Goal: Information Seeking & Learning: Find specific fact

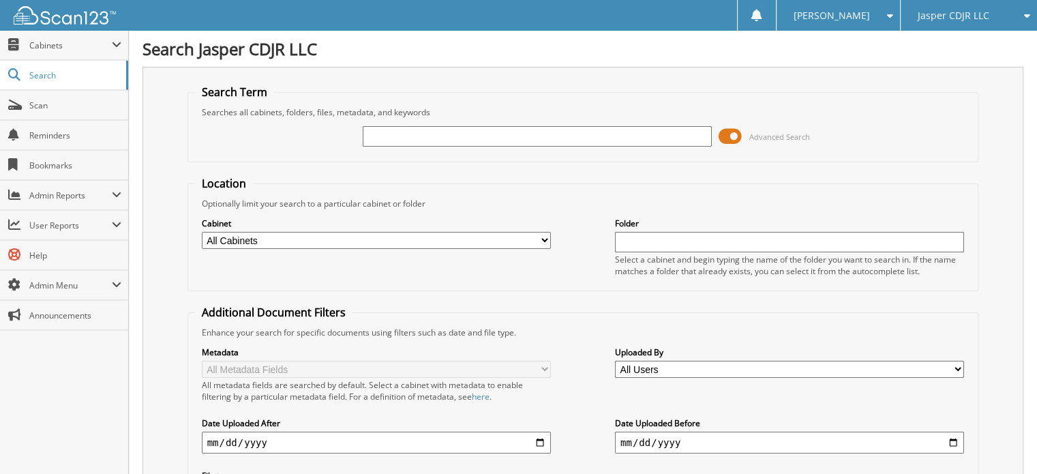
click at [421, 141] on input "text" at bounding box center [537, 136] width 349 height 20
type input "302131"
click at [729, 138] on span at bounding box center [729, 136] width 23 height 20
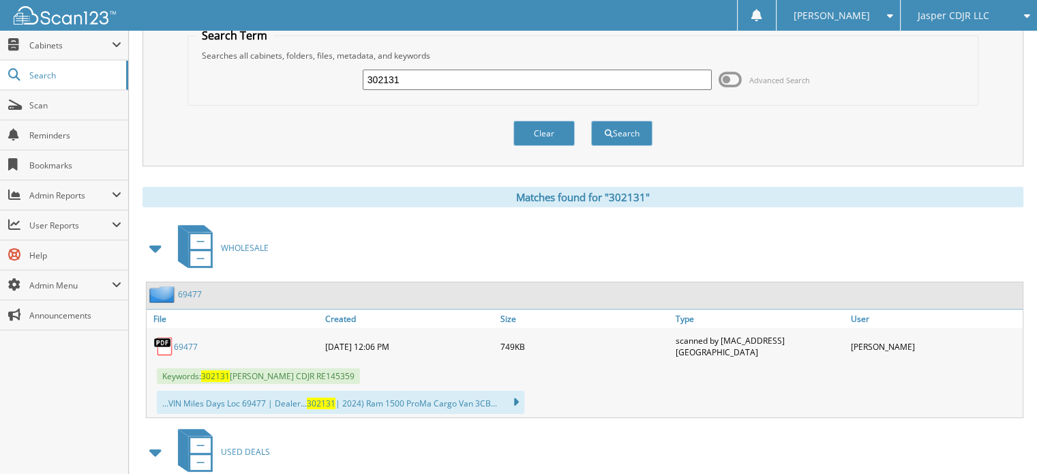
scroll to position [136, 0]
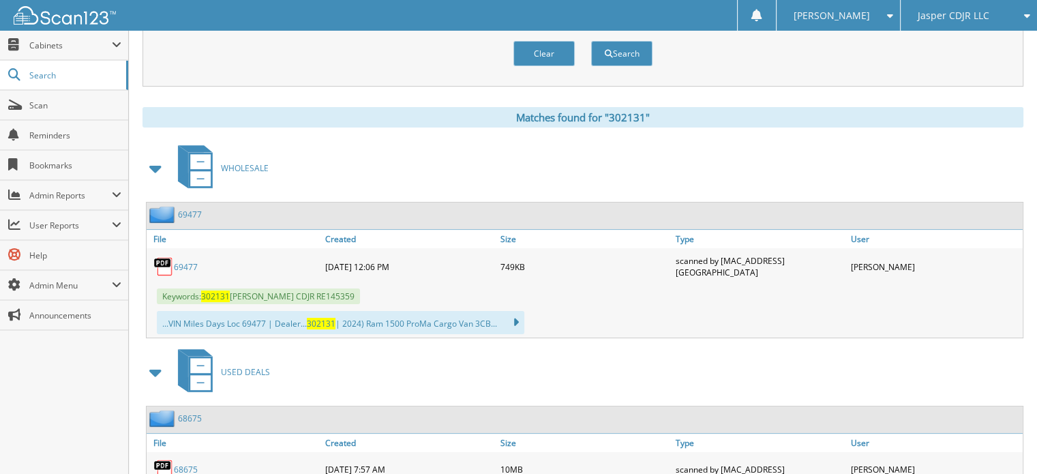
click at [183, 261] on link "69477" at bounding box center [186, 267] width 24 height 12
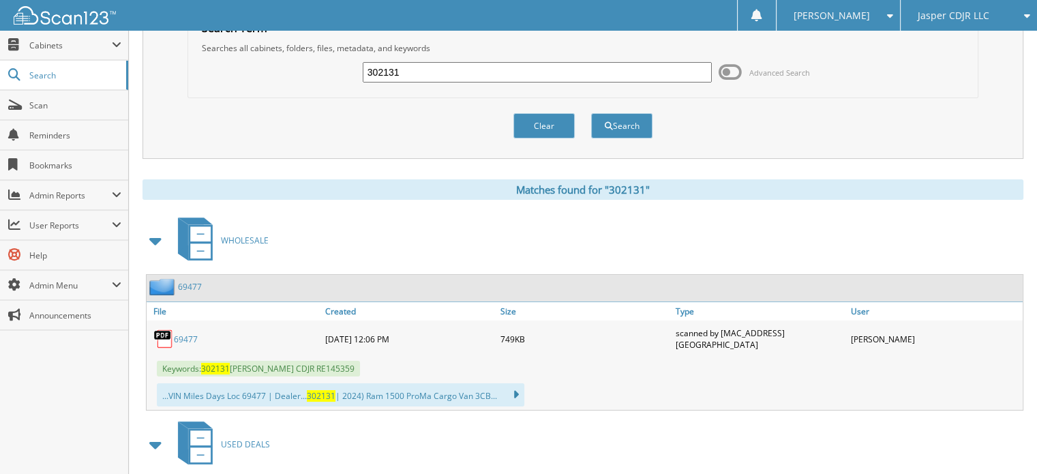
scroll to position [0, 0]
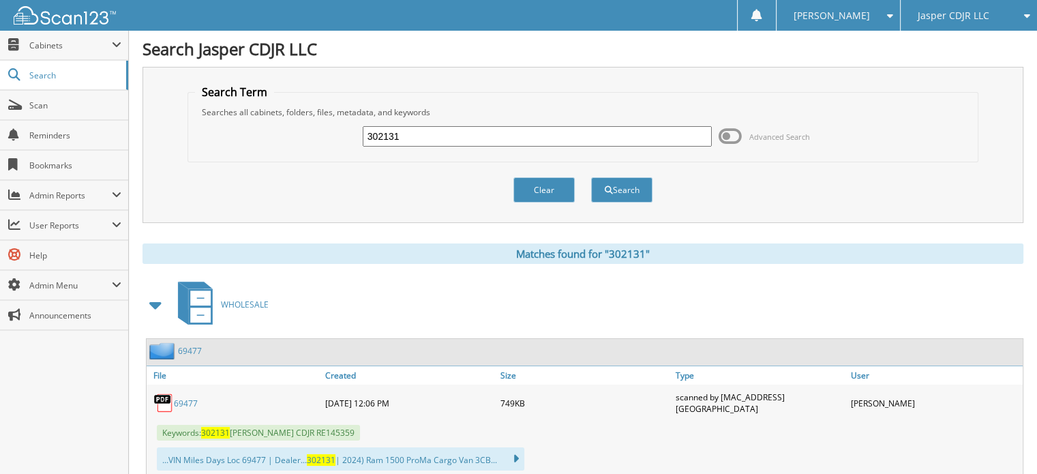
drag, startPoint x: 459, startPoint y: 125, endPoint x: 256, endPoint y: 95, distance: 206.1
click at [256, 95] on fieldset "Search Term Searches all cabinets, folders, files, metadata, and keywords 30213…" at bounding box center [582, 124] width 791 height 78
type input "302164"
click at [591, 177] on button "Search" at bounding box center [621, 189] width 61 height 25
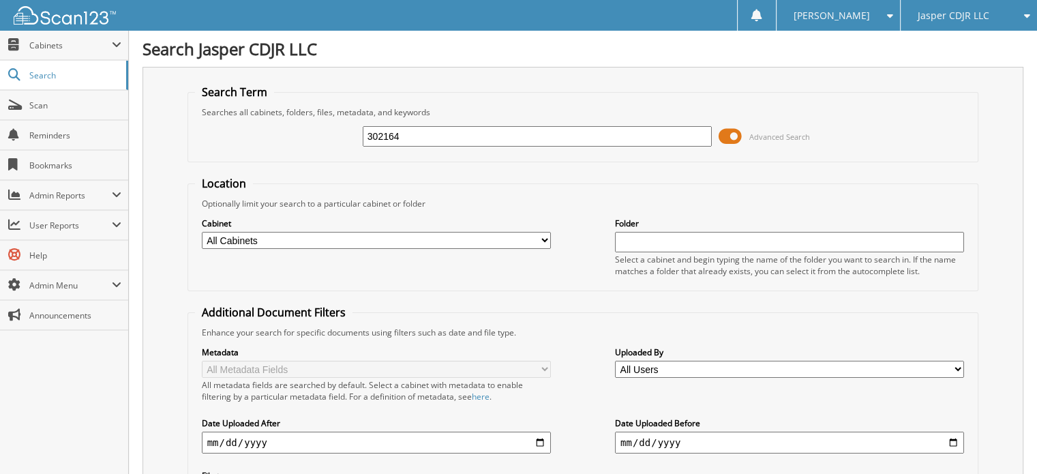
click at [727, 133] on span at bounding box center [729, 136] width 23 height 20
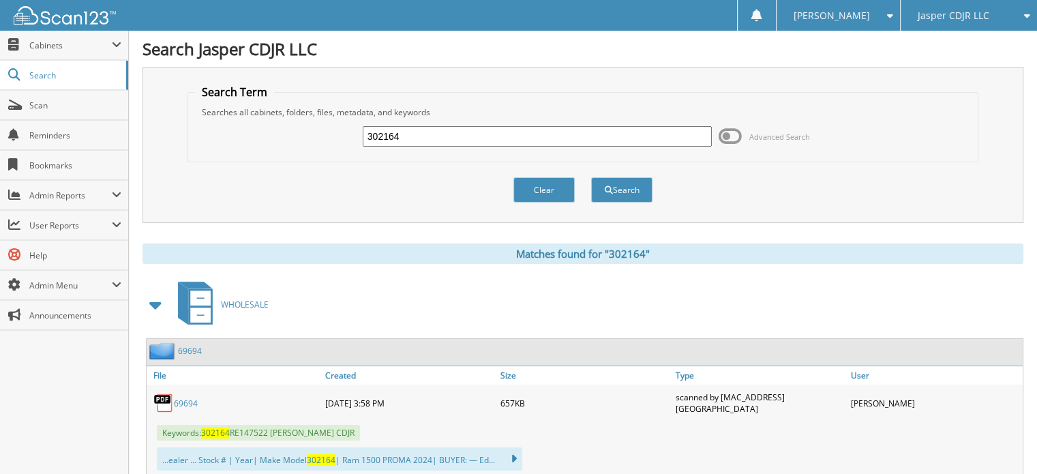
scroll to position [136, 0]
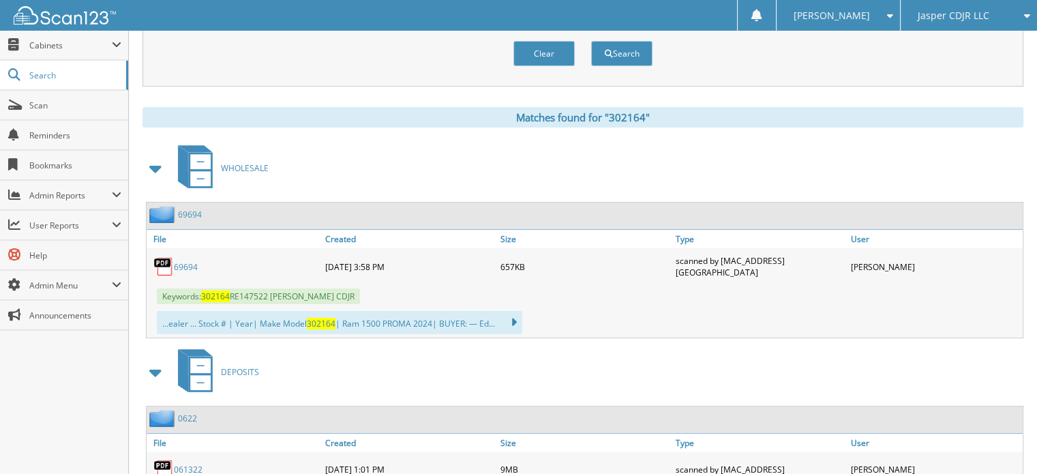
click at [189, 261] on link "69694" at bounding box center [186, 267] width 24 height 12
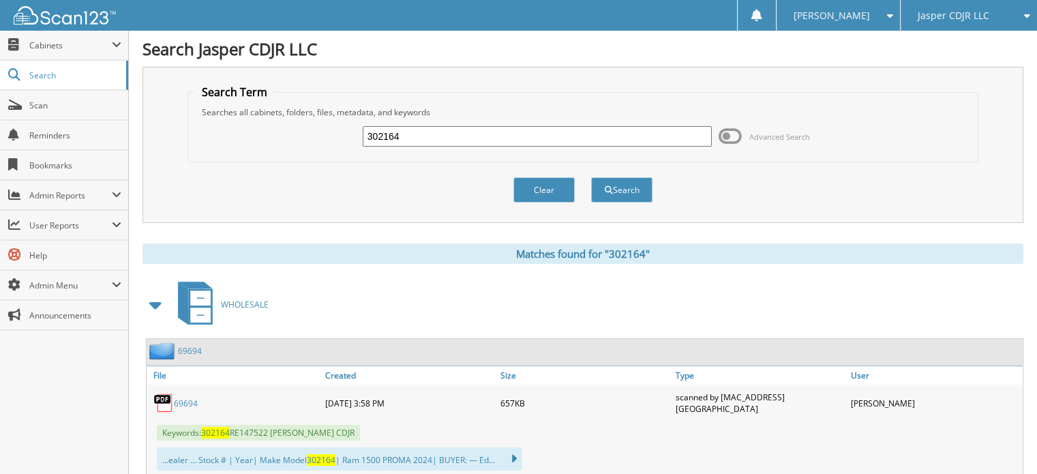
drag, startPoint x: 422, startPoint y: 135, endPoint x: 324, endPoint y: 122, distance: 99.0
click at [324, 122] on div "302164 Advanced Search" at bounding box center [583, 136] width 776 height 37
type input "302240"
click at [591, 177] on button "Search" at bounding box center [621, 189] width 61 height 25
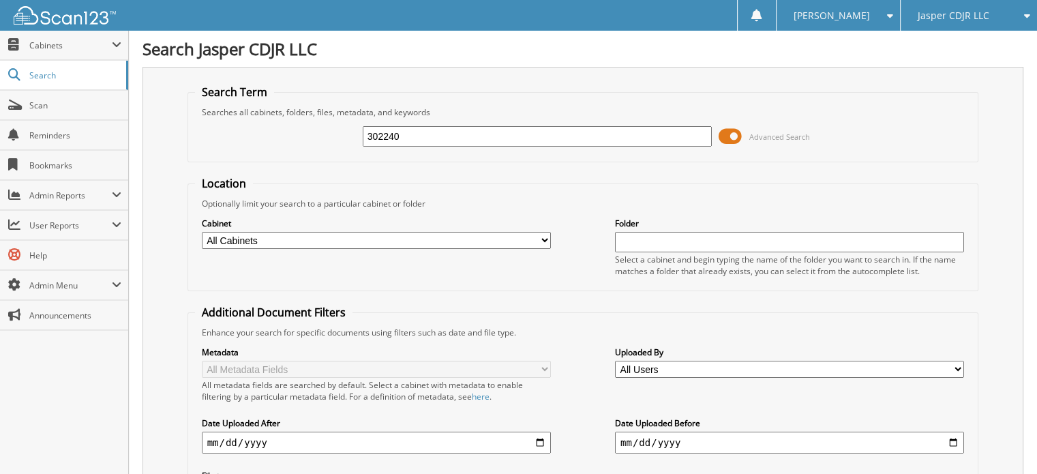
click at [725, 136] on span at bounding box center [729, 136] width 23 height 20
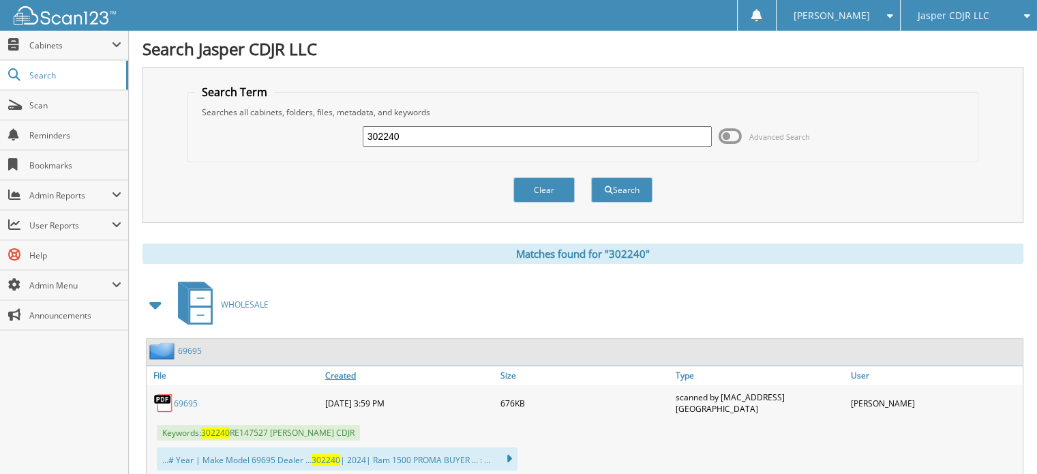
scroll to position [68, 0]
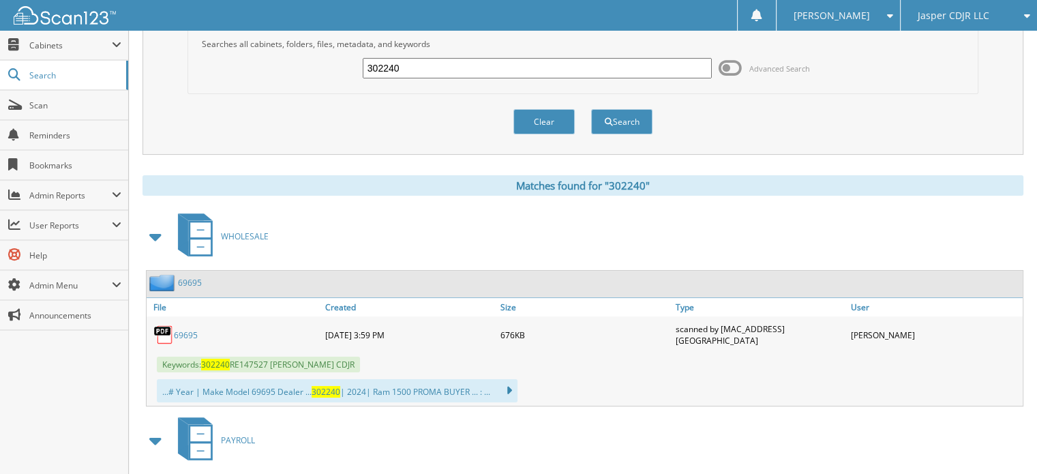
click at [194, 329] on link "69695" at bounding box center [186, 335] width 24 height 12
drag, startPoint x: 412, startPoint y: 62, endPoint x: 337, endPoint y: 64, distance: 74.3
click at [337, 64] on div "302240 Advanced Search" at bounding box center [583, 68] width 776 height 37
type input "302170"
click at [591, 109] on button "Search" at bounding box center [621, 121] width 61 height 25
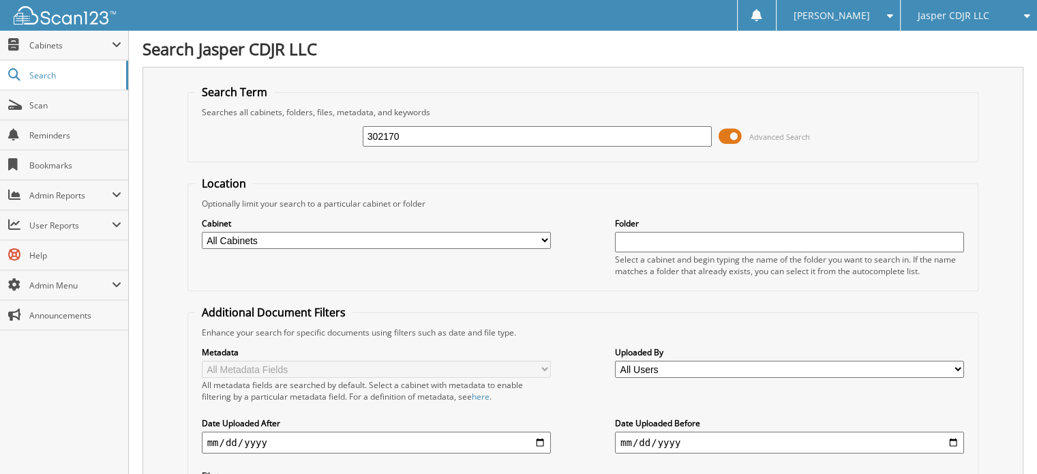
click at [728, 136] on span at bounding box center [729, 136] width 23 height 20
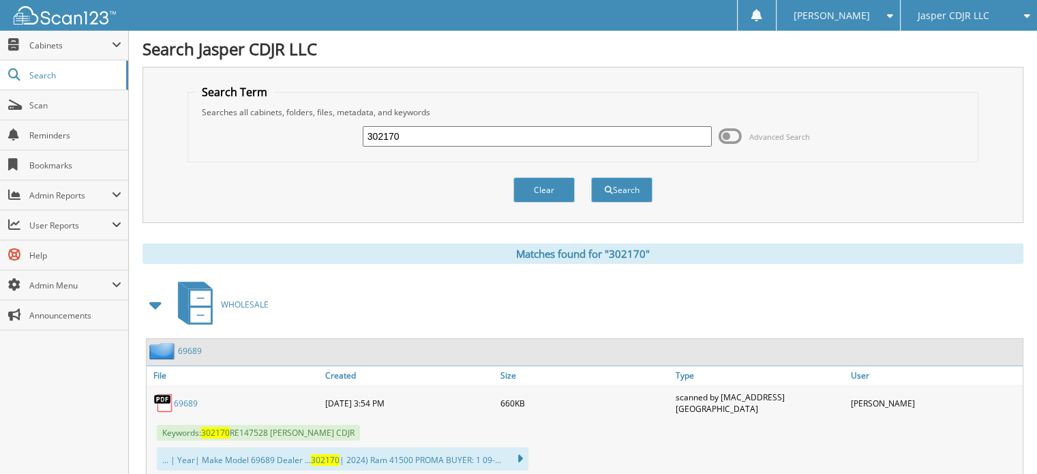
click at [188, 399] on link "69689" at bounding box center [186, 403] width 24 height 12
drag, startPoint x: 438, startPoint y: 137, endPoint x: 259, endPoint y: 95, distance: 184.0
click at [259, 95] on fieldset "Search Term Searches all cabinets, folders, files, metadata, and keywords 30217…" at bounding box center [582, 124] width 791 height 78
type input "302166"
click at [591, 177] on button "Search" at bounding box center [621, 189] width 61 height 25
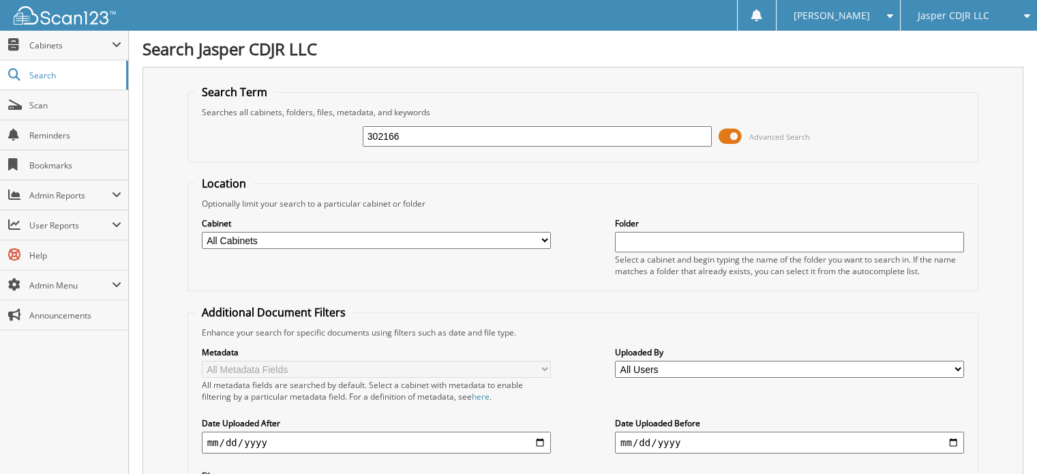
click at [724, 131] on span at bounding box center [729, 136] width 23 height 20
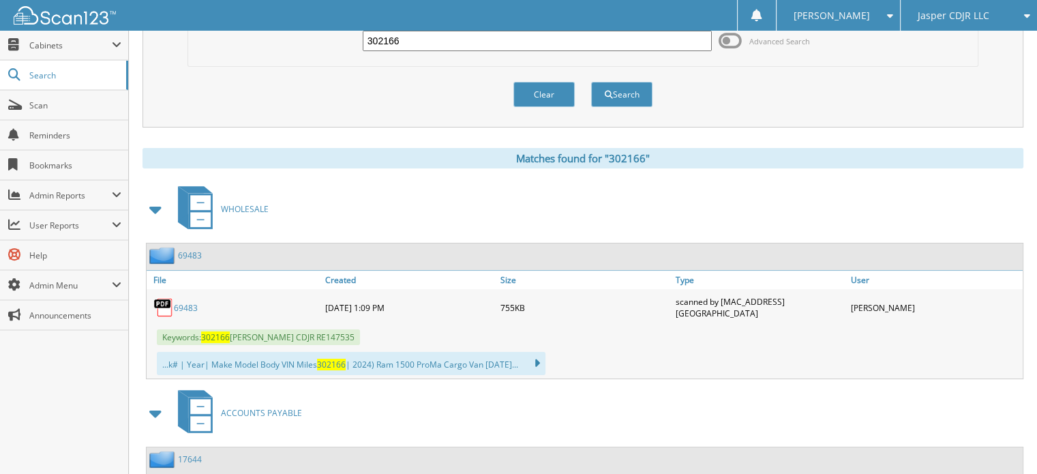
scroll to position [136, 0]
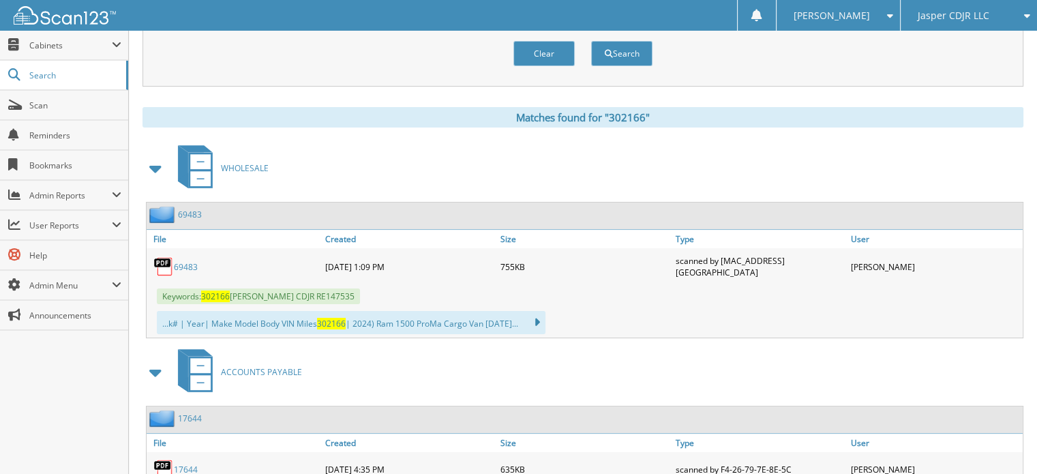
click at [189, 262] on link "69483" at bounding box center [186, 267] width 24 height 12
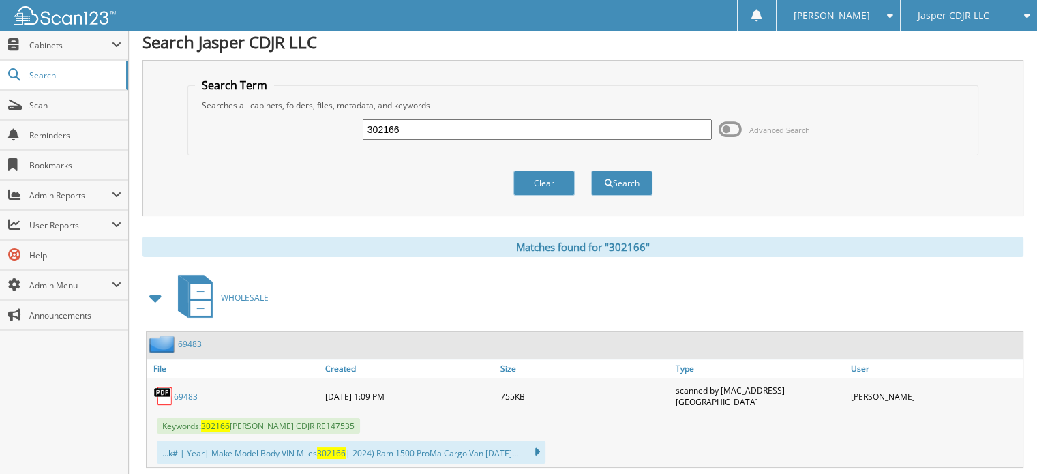
scroll to position [0, 0]
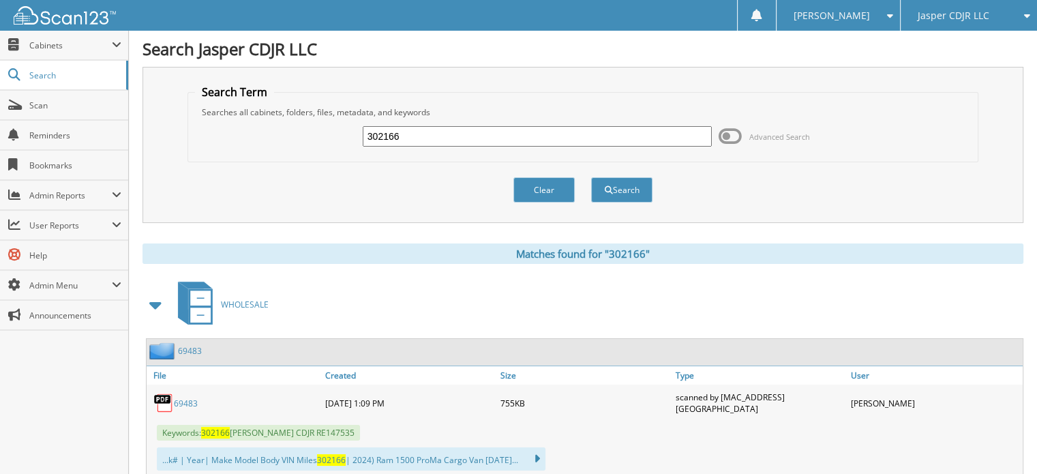
drag, startPoint x: 963, startPoint y: 13, endPoint x: 960, endPoint y: 26, distance: 13.2
click at [963, 13] on span "Jasper CDJR LLC" at bounding box center [953, 16] width 72 height 8
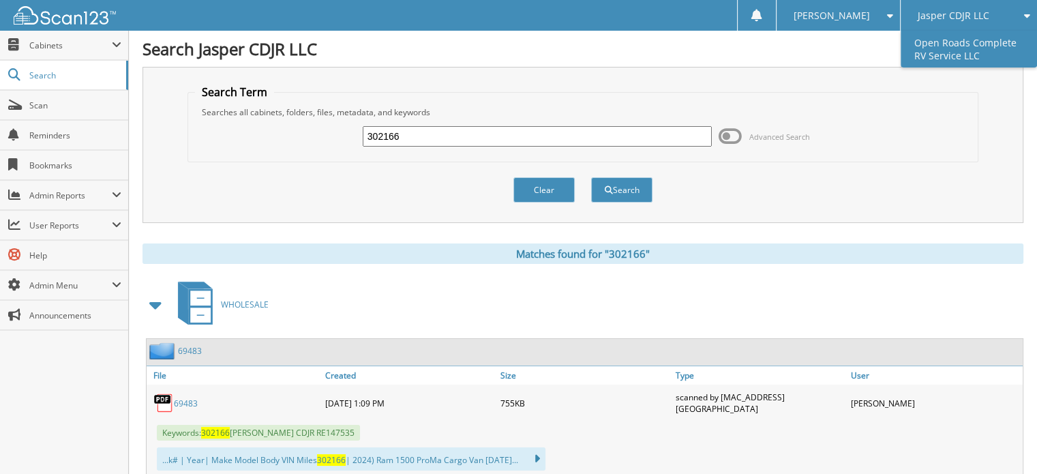
click at [949, 53] on link "Open Roads Complete RV Service LLC" at bounding box center [968, 49] width 136 height 37
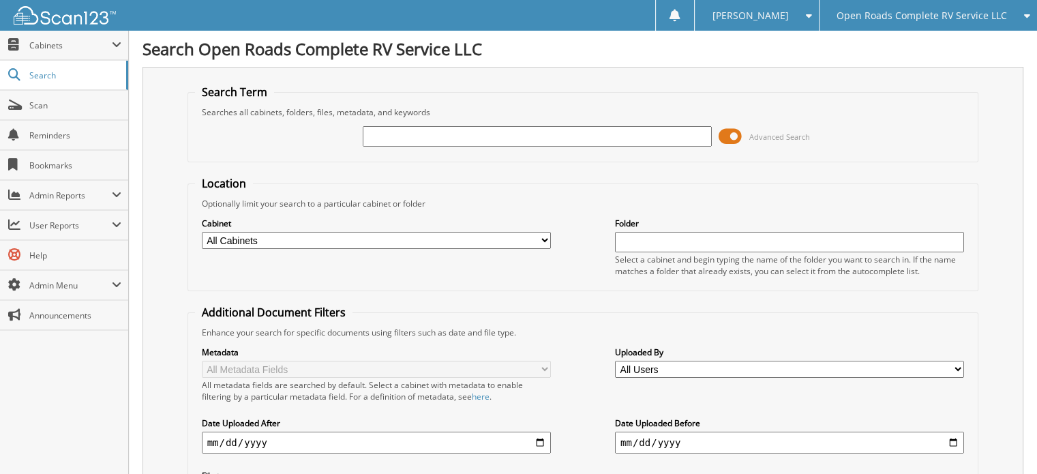
click at [421, 138] on input "text" at bounding box center [537, 136] width 349 height 20
click at [570, 136] on input "402" at bounding box center [537, 136] width 349 height 20
type input "402208"
click at [725, 138] on span at bounding box center [729, 136] width 23 height 20
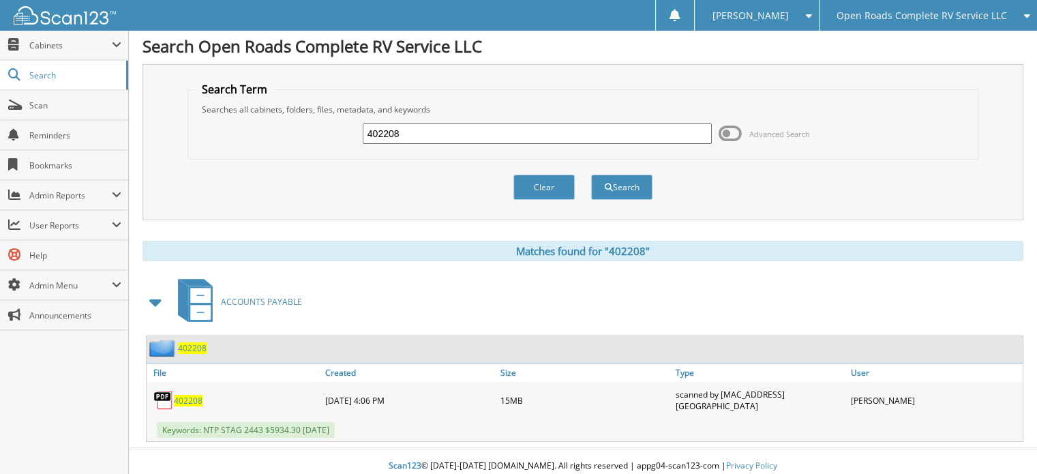
scroll to position [3, 0]
click at [184, 395] on span "402208" at bounding box center [188, 401] width 29 height 12
click at [476, 133] on input "402208" at bounding box center [537, 133] width 349 height 20
type input "402148"
click at [591, 174] on button "Search" at bounding box center [621, 186] width 61 height 25
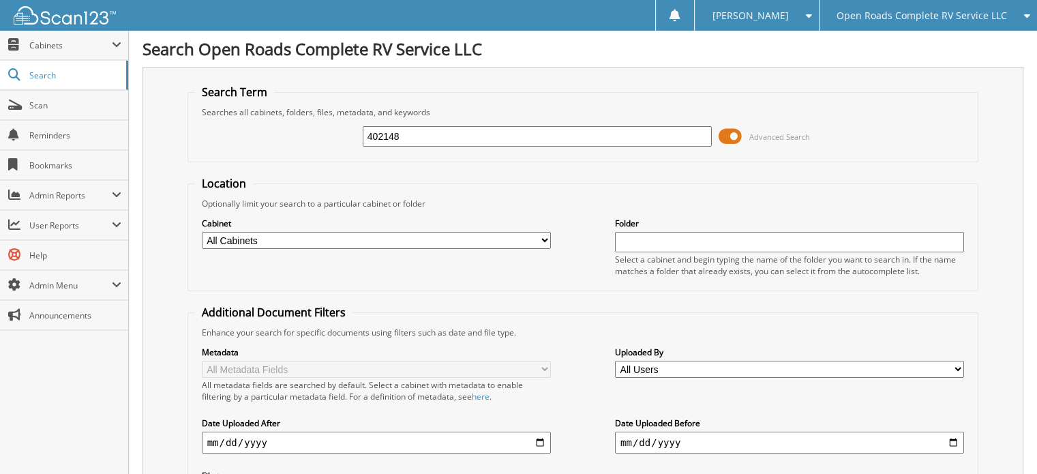
click at [720, 135] on span at bounding box center [729, 136] width 23 height 20
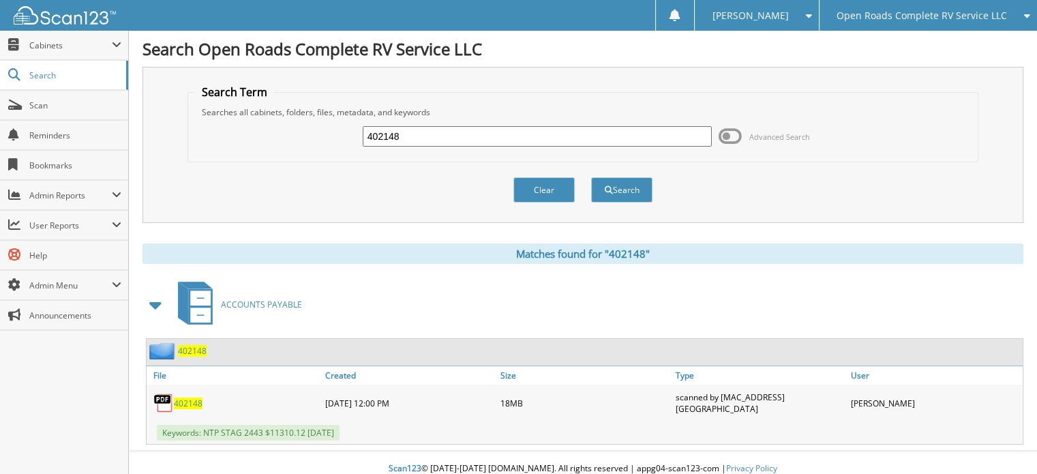
click at [189, 397] on span "402148" at bounding box center [188, 403] width 29 height 12
drag, startPoint x: 407, startPoint y: 131, endPoint x: 318, endPoint y: 131, distance: 89.3
click at [318, 131] on div "402148 Advanced Search" at bounding box center [583, 136] width 776 height 37
type input "EJ1896"
click at [591, 177] on button "Search" at bounding box center [621, 189] width 61 height 25
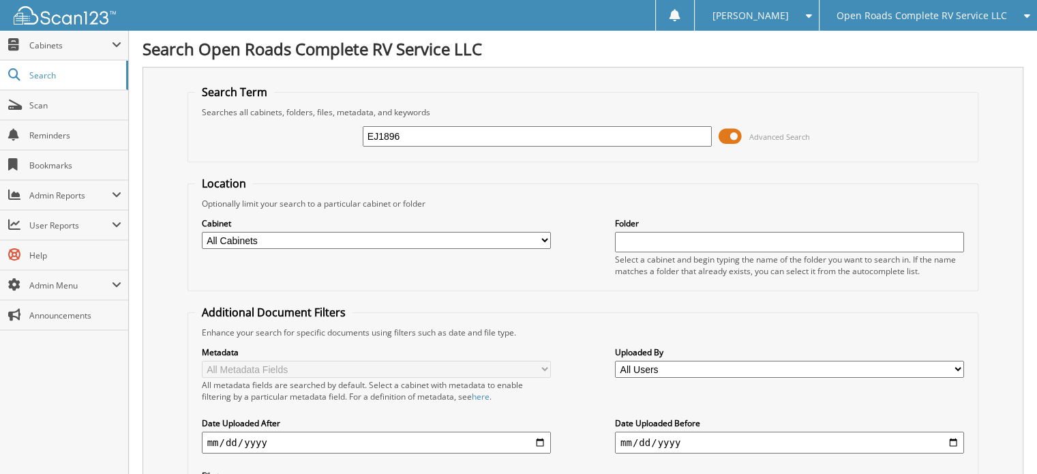
click at [724, 132] on span at bounding box center [729, 136] width 23 height 20
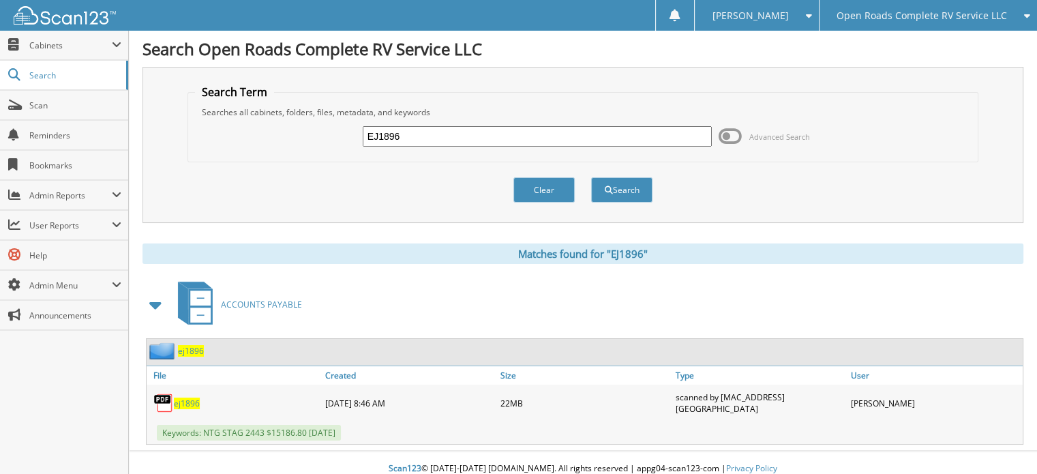
click at [197, 400] on span "ej1896" at bounding box center [187, 403] width 26 height 12
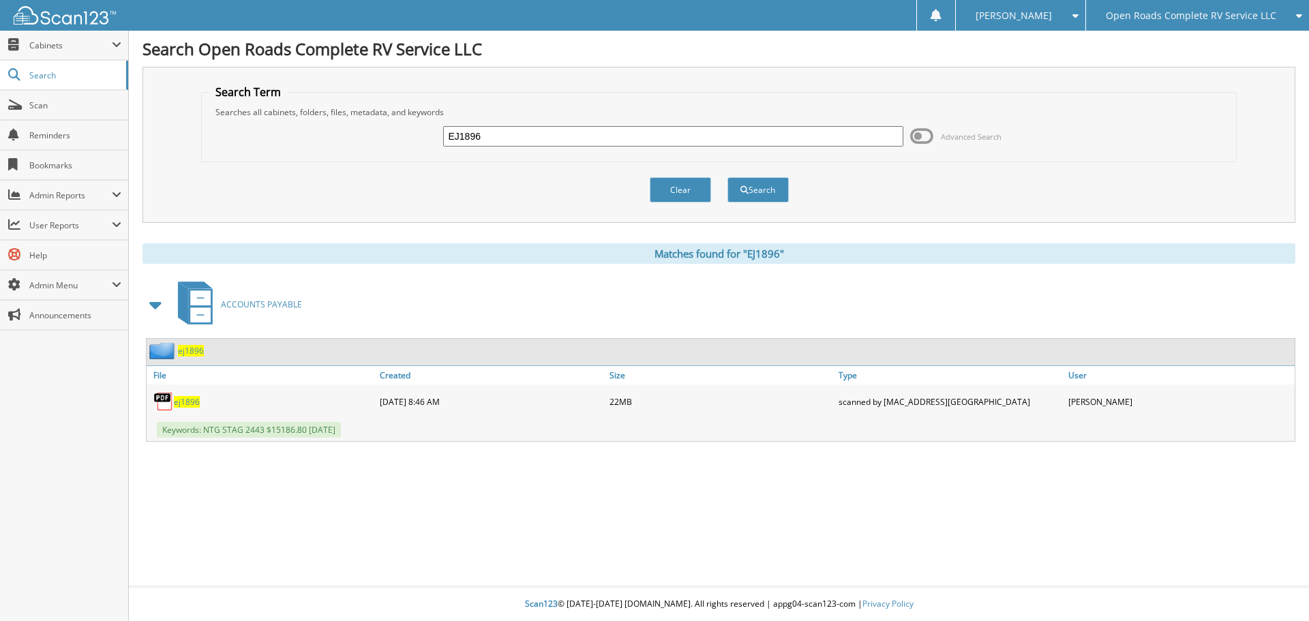
click at [1036, 18] on span "[PERSON_NAME]" at bounding box center [1013, 16] width 76 height 8
click at [1036, 72] on link "Logout" at bounding box center [1020, 67] width 129 height 24
